Goal: Task Accomplishment & Management: Complete application form

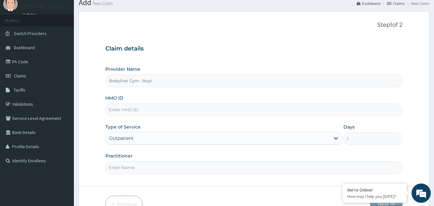
scroll to position [32, 0]
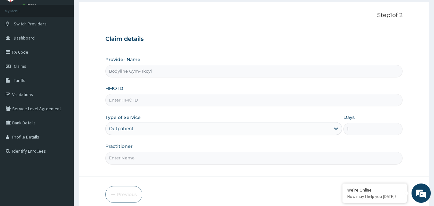
click at [124, 100] on input "HMO ID" at bounding box center [254, 100] width 298 height 13
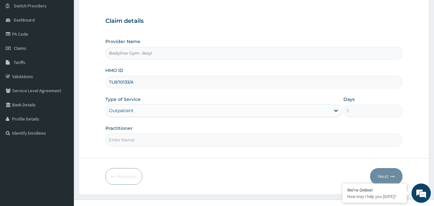
scroll to position [60, 0]
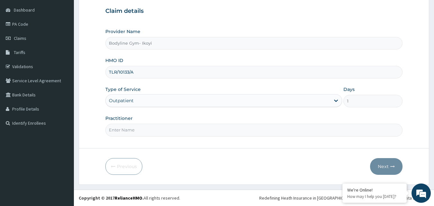
type input "TLR/10133/A"
click at [130, 129] on input "Practitioner" at bounding box center [254, 130] width 298 height 13
type input "bodyline"
click at [384, 168] on button "Next" at bounding box center [386, 166] width 32 height 17
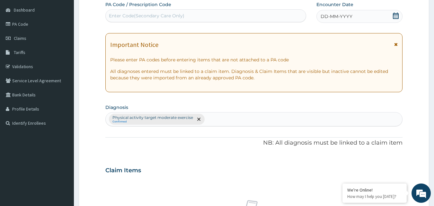
click at [120, 14] on div "Enter Code(Secondary Care Only)" at bounding box center [147, 16] width 76 height 6
type input "PA/962987"
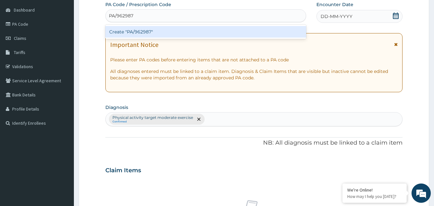
click at [138, 33] on div "Create "PA/962987"" at bounding box center [205, 32] width 201 height 12
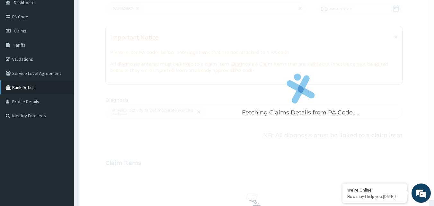
scroll to position [0, 0]
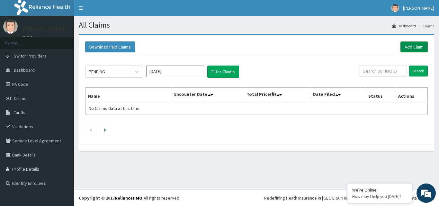
click at [419, 43] on link "Add Claim" at bounding box center [414, 46] width 27 height 11
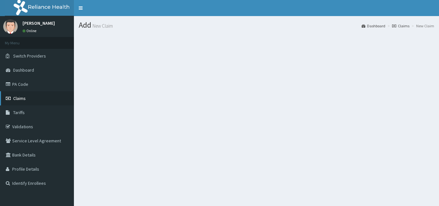
click at [23, 95] on link "Claims" at bounding box center [37, 98] width 74 height 14
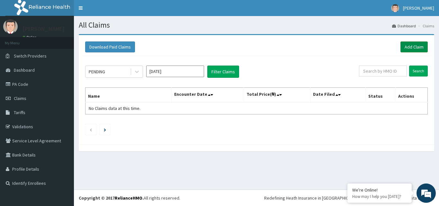
click at [420, 48] on link "Add Claim" at bounding box center [414, 46] width 27 height 11
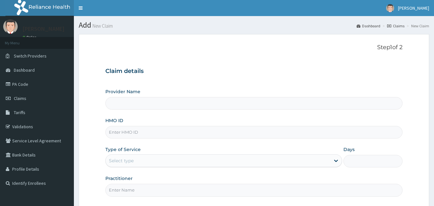
click at [134, 133] on input "HMO ID" at bounding box center [254, 132] width 298 height 13
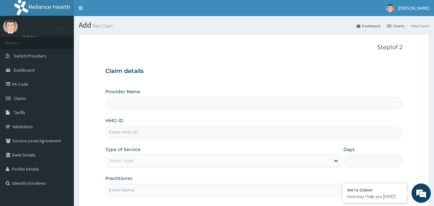
type input "Bodyline Gym- Ikoyi"
type input "1"
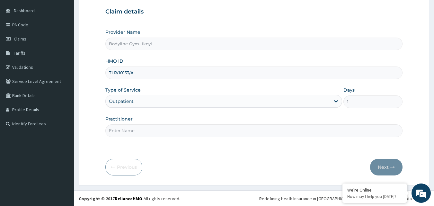
scroll to position [60, 0]
type input "TLR/10133/A"
click at [121, 134] on input "Practitioner" at bounding box center [254, 130] width 298 height 13
type input "bodyline"
click at [385, 170] on button "Next" at bounding box center [386, 166] width 32 height 17
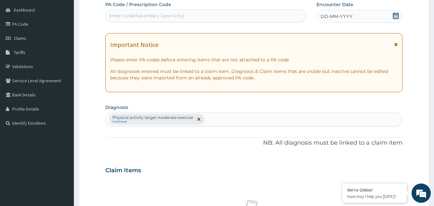
click at [134, 15] on div "Enter Code(Secondary Care Only)" at bounding box center [147, 16] width 76 height 6
type input "PA/962987"
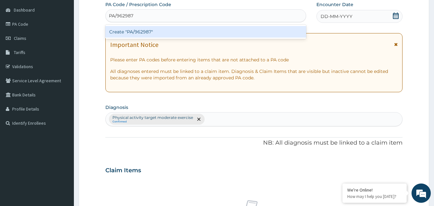
click at [133, 30] on div "Create "PA/962987"" at bounding box center [205, 32] width 201 height 12
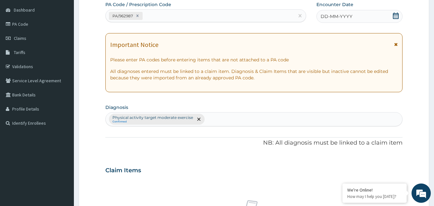
click at [340, 19] on span "DD-MM-YYYY" at bounding box center [337, 16] width 32 height 6
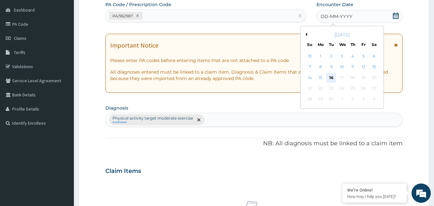
click at [331, 76] on div "16" at bounding box center [332, 78] width 10 height 10
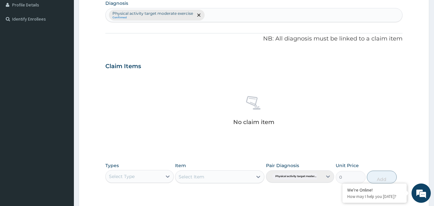
scroll to position [221, 0]
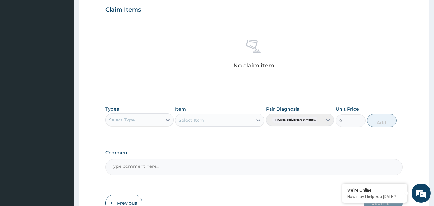
click at [161, 116] on div "Select Type" at bounding box center [134, 120] width 56 height 10
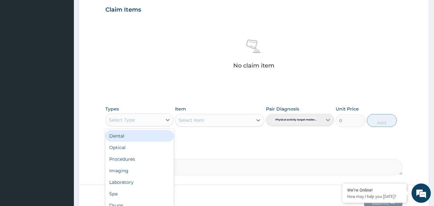
type input "g"
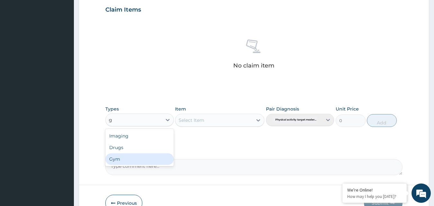
click at [145, 156] on div "Gym" at bounding box center [139, 159] width 68 height 12
click at [225, 121] on div "Select Item" at bounding box center [219, 120] width 89 height 13
click at [227, 117] on div "Select Item" at bounding box center [219, 120] width 89 height 13
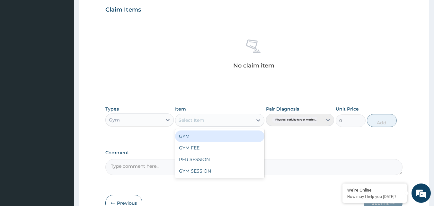
click at [229, 122] on div "Select Item" at bounding box center [214, 120] width 77 height 10
click at [216, 139] on div "GYM" at bounding box center [219, 137] width 89 height 12
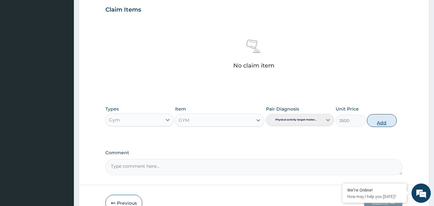
click at [379, 122] on button "Add" at bounding box center [382, 120] width 30 height 13
type input "0"
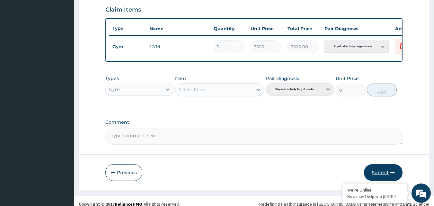
scroll to position [232, 0]
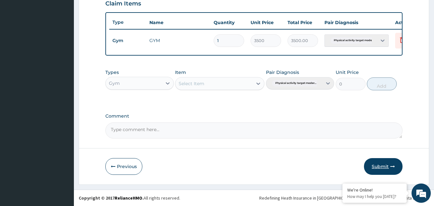
click at [378, 167] on button "Submit" at bounding box center [383, 166] width 39 height 17
